Goal: Information Seeking & Learning: Learn about a topic

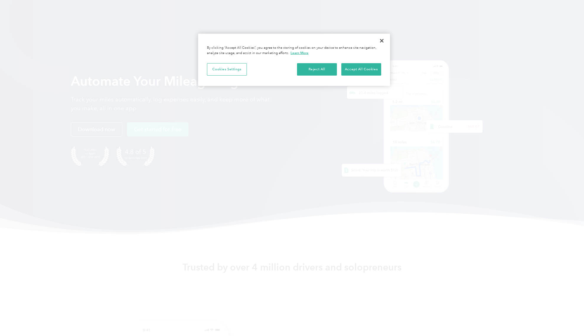
scroll to position [6, 0]
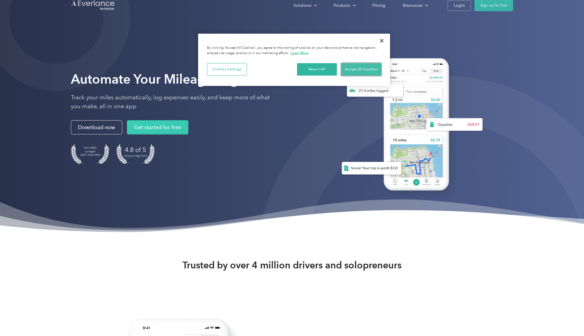
click at [368, 70] on button "Accept All Cookies" at bounding box center [361, 69] width 40 height 12
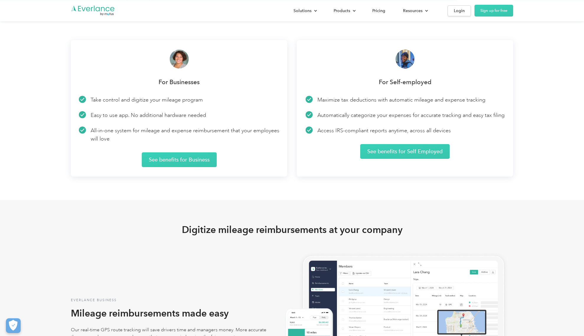
scroll to position [1056, 0]
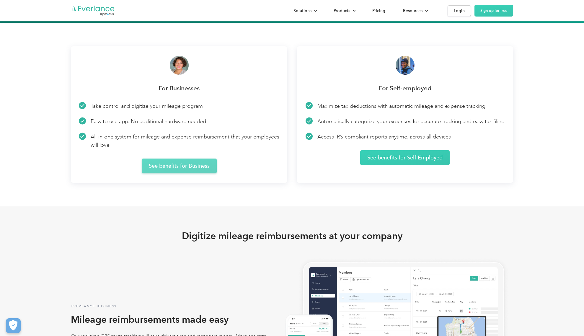
click at [179, 161] on link "See benefits for Business" at bounding box center [179, 166] width 75 height 15
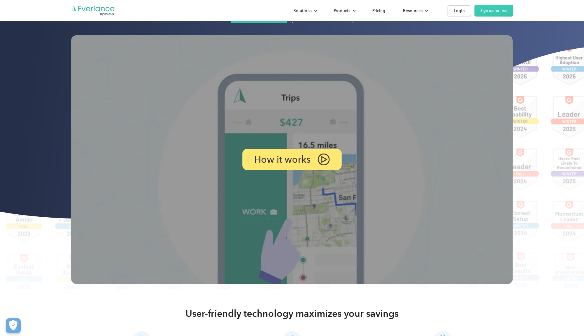
scroll to position [86, 0]
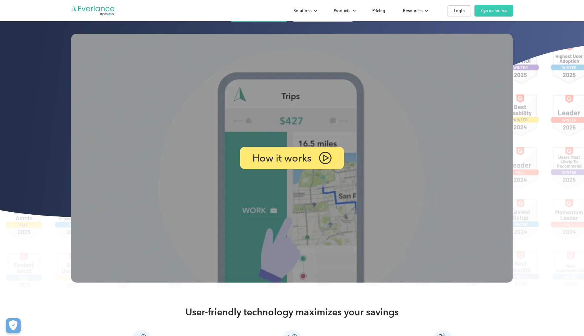
click at [329, 162] on img at bounding box center [325, 158] width 13 height 12
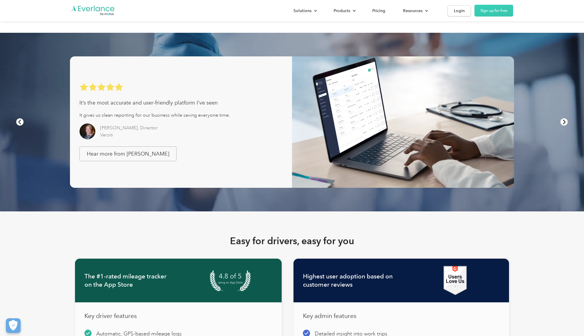
scroll to position [0, 0]
